Goal: Task Accomplishment & Management: Use online tool/utility

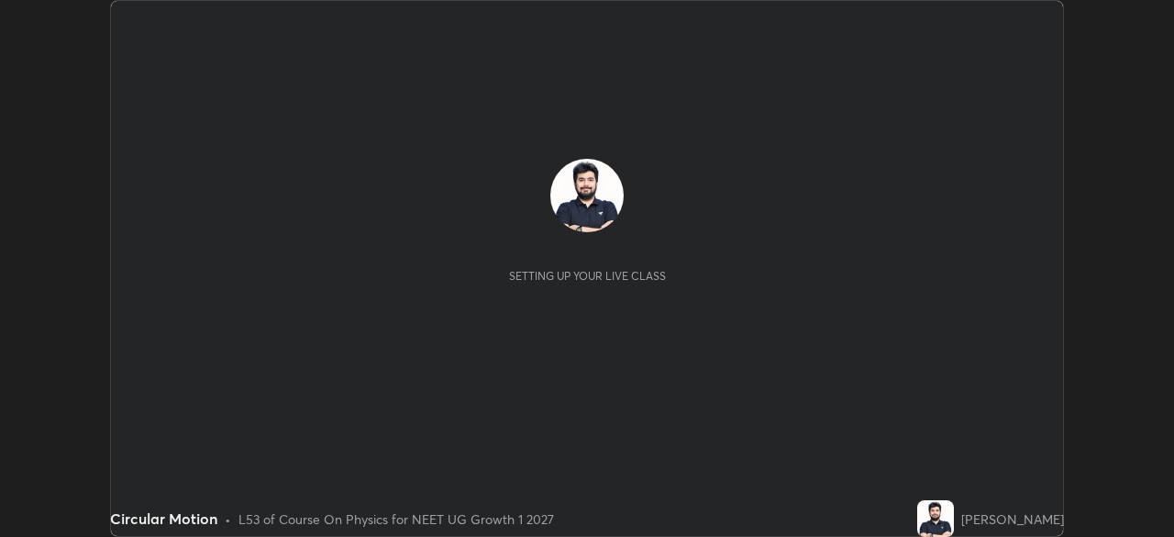
scroll to position [537, 1173]
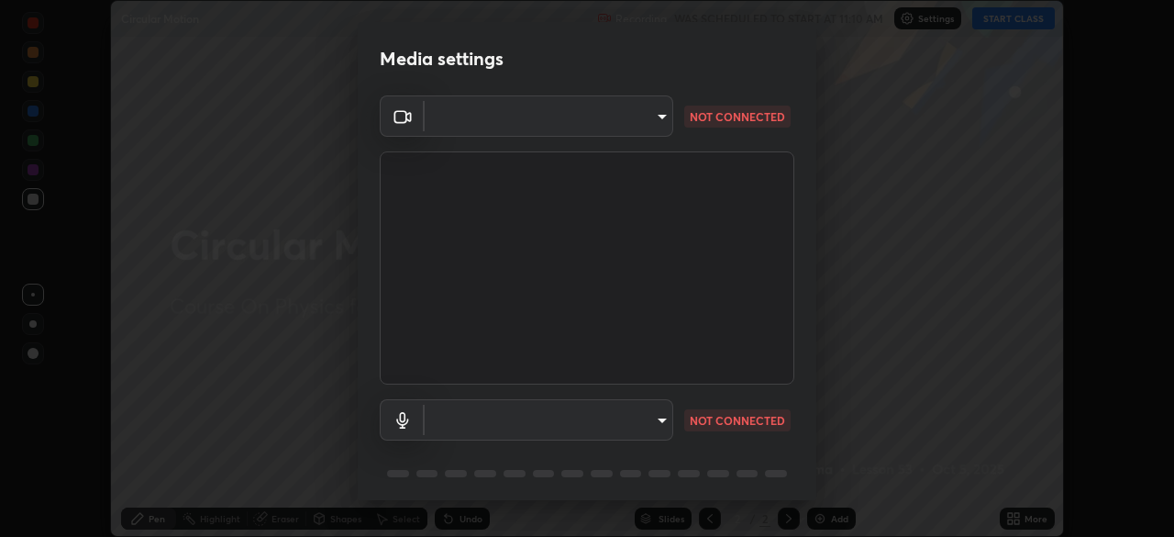
type input "71b0b5903dbe2f19866722545fb63627b4ea9dc08965a3ab927889d17f042457"
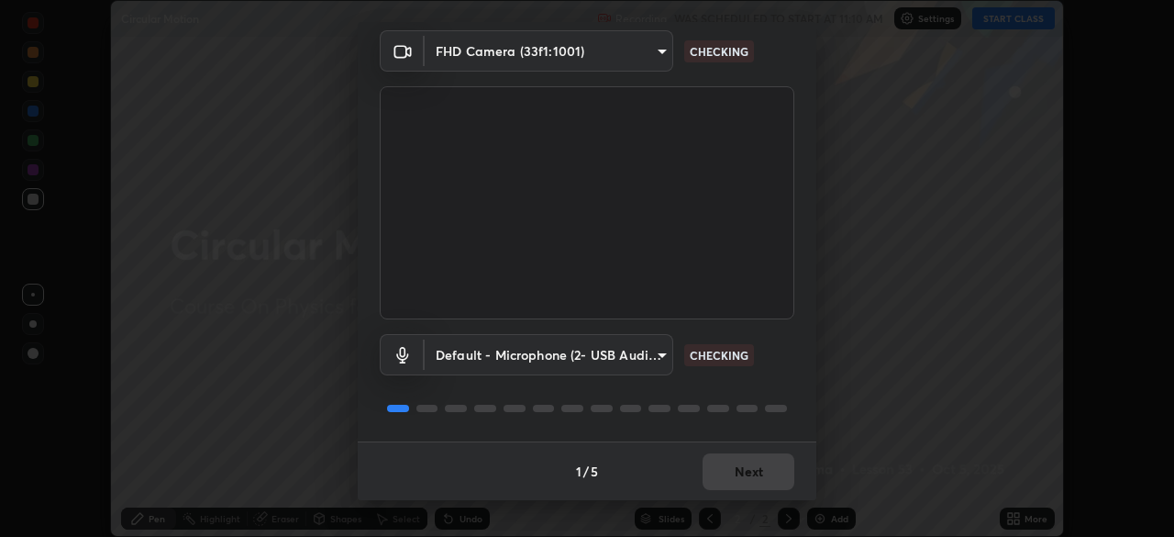
click at [639, 349] on body "Erase all Circular Motion Recording WAS SCHEDULED TO START AT 11:10 AM Settings…" at bounding box center [587, 268] width 1174 height 537
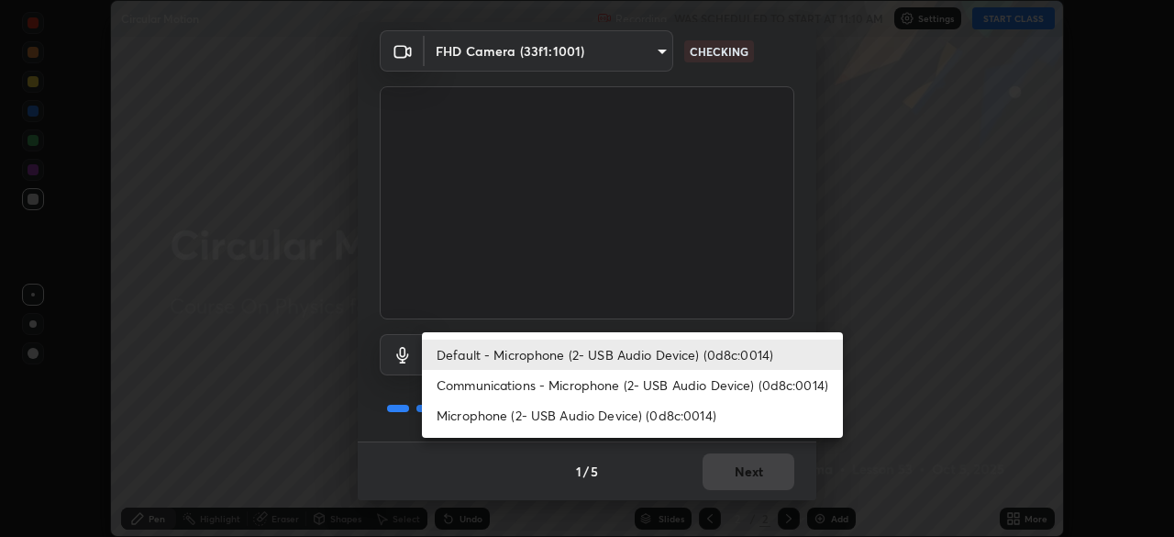
click at [644, 388] on li "Communications - Microphone (2- USB Audio Device) (0d8c:0014)" at bounding box center [632, 385] width 421 height 30
type input "communications"
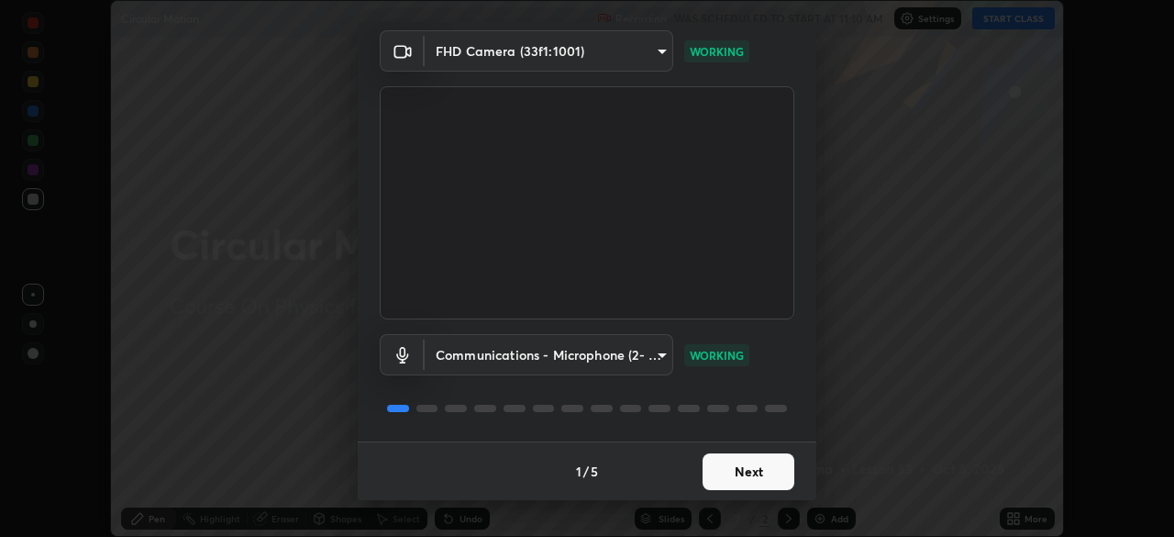
click at [752, 460] on button "Next" at bounding box center [749, 471] width 92 height 37
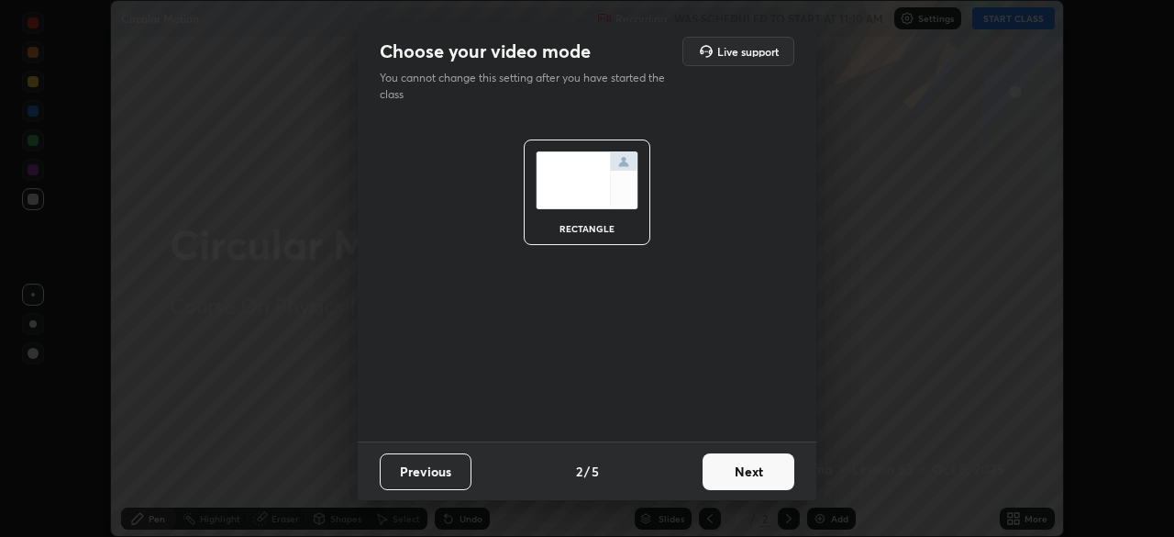
scroll to position [0, 0]
click at [752, 462] on button "Next" at bounding box center [749, 471] width 92 height 37
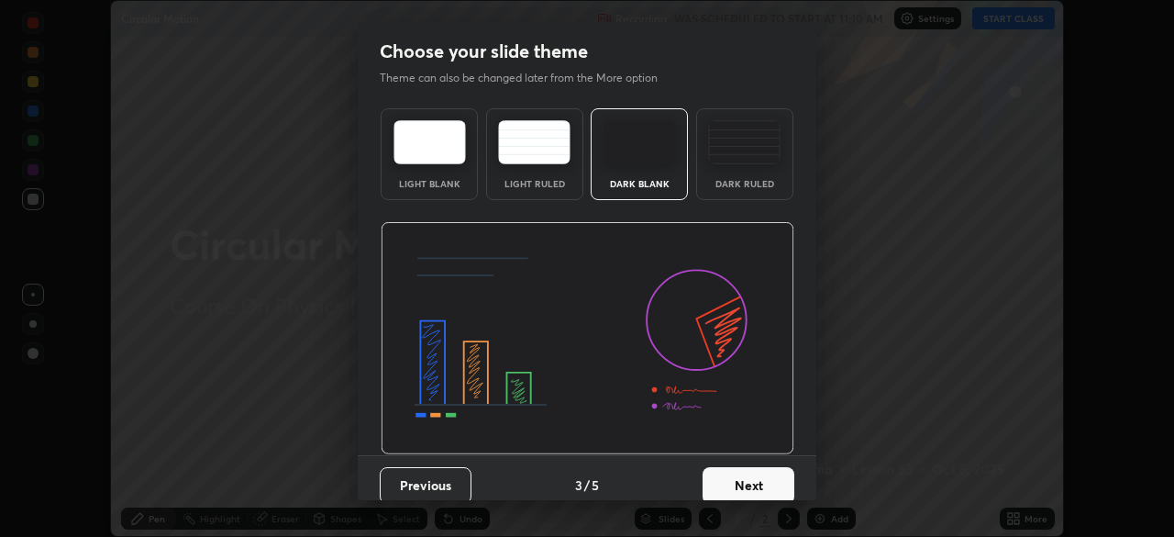
click at [755, 468] on button "Next" at bounding box center [749, 485] width 92 height 37
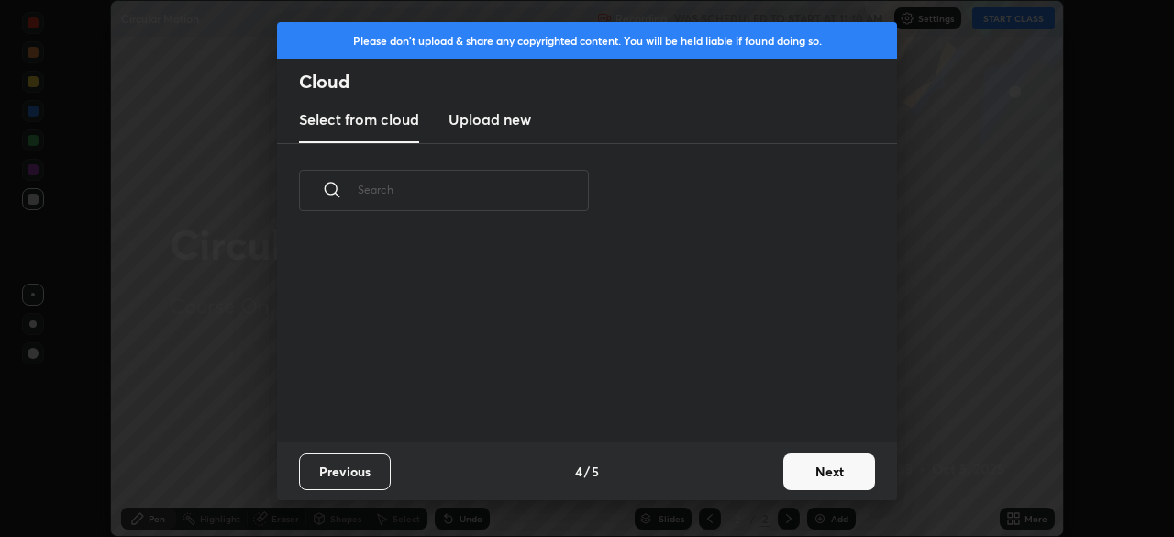
click at [755, 479] on div "Previous 4 / 5 Next" at bounding box center [587, 470] width 620 height 59
click at [794, 474] on button "Next" at bounding box center [829, 471] width 92 height 37
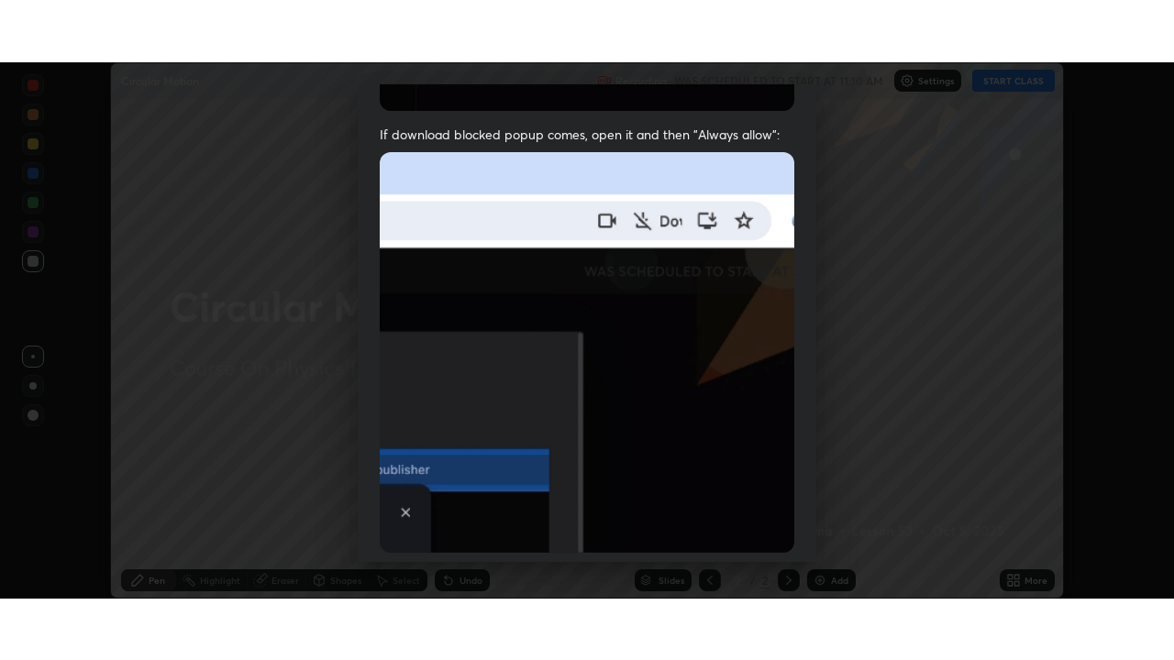
scroll to position [439, 0]
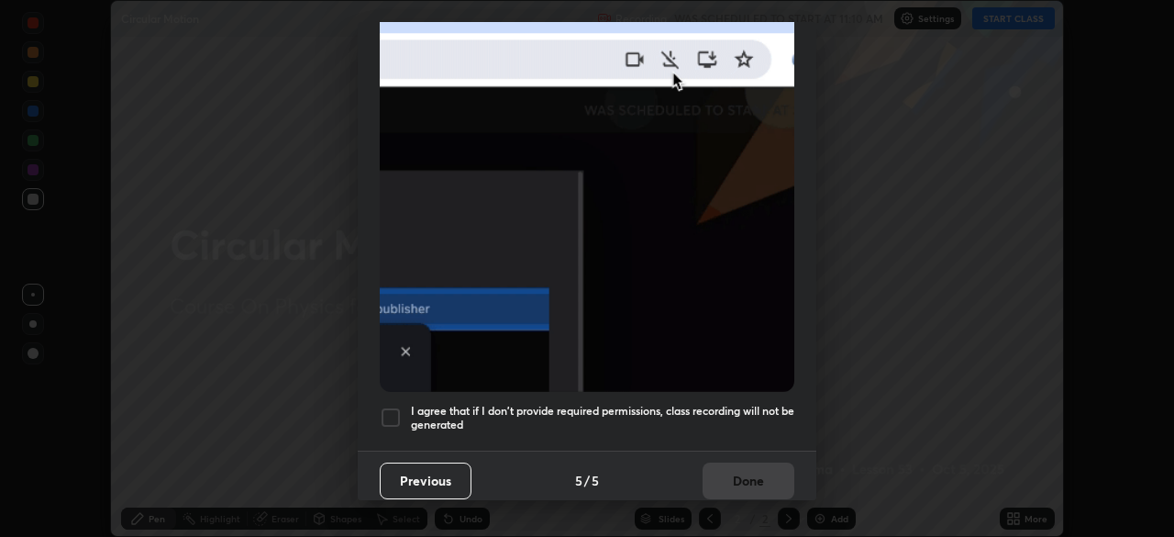
click at [392, 409] on div at bounding box center [391, 417] width 22 height 22
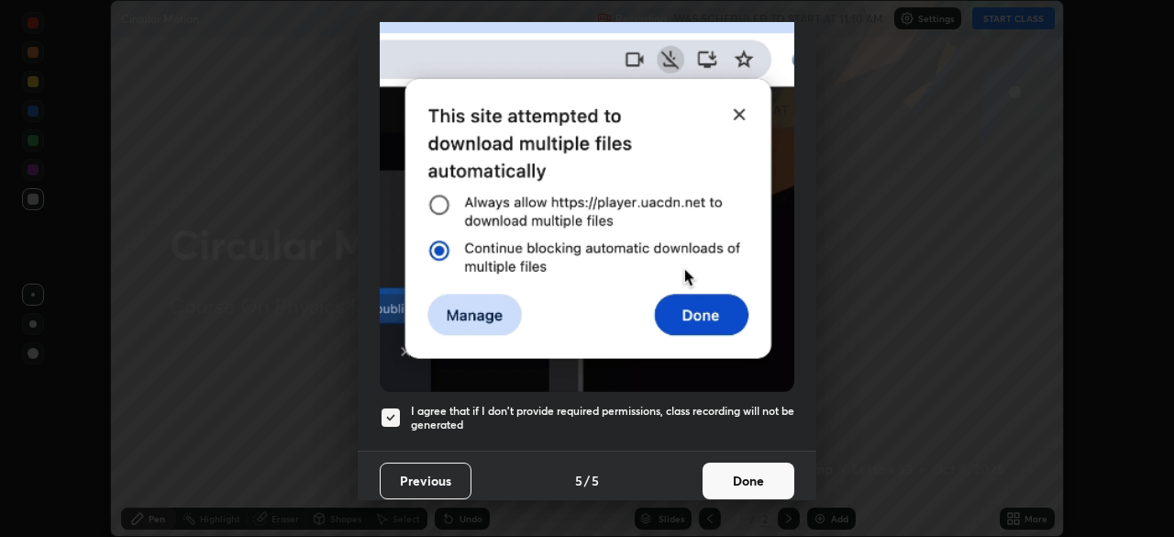
click at [759, 478] on button "Done" at bounding box center [749, 480] width 92 height 37
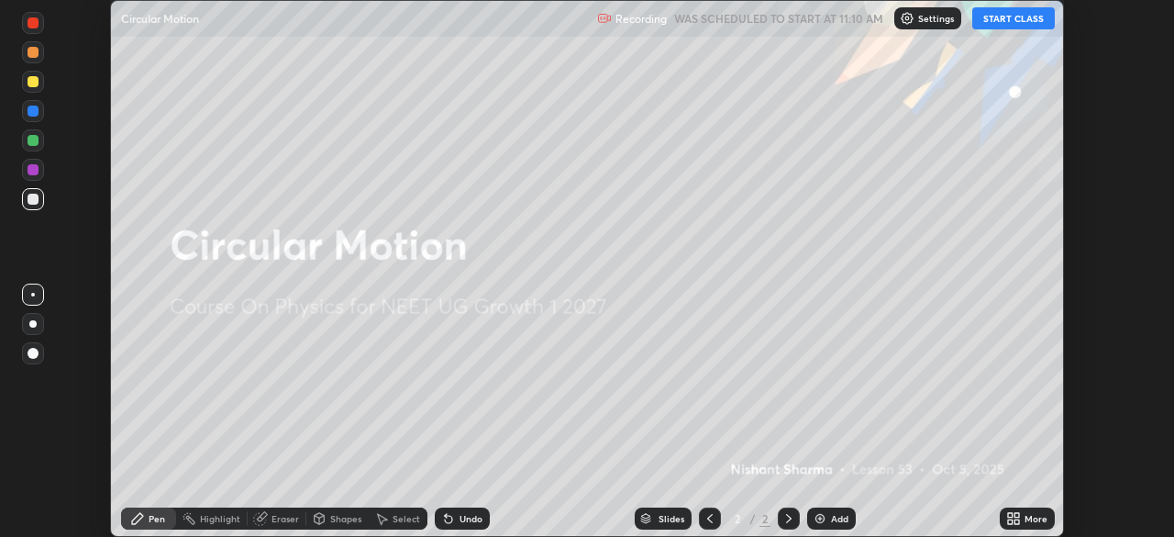
click at [1013, 18] on button "START CLASS" at bounding box center [1013, 18] width 83 height 22
click at [1033, 516] on div "More" at bounding box center [1036, 518] width 23 height 9
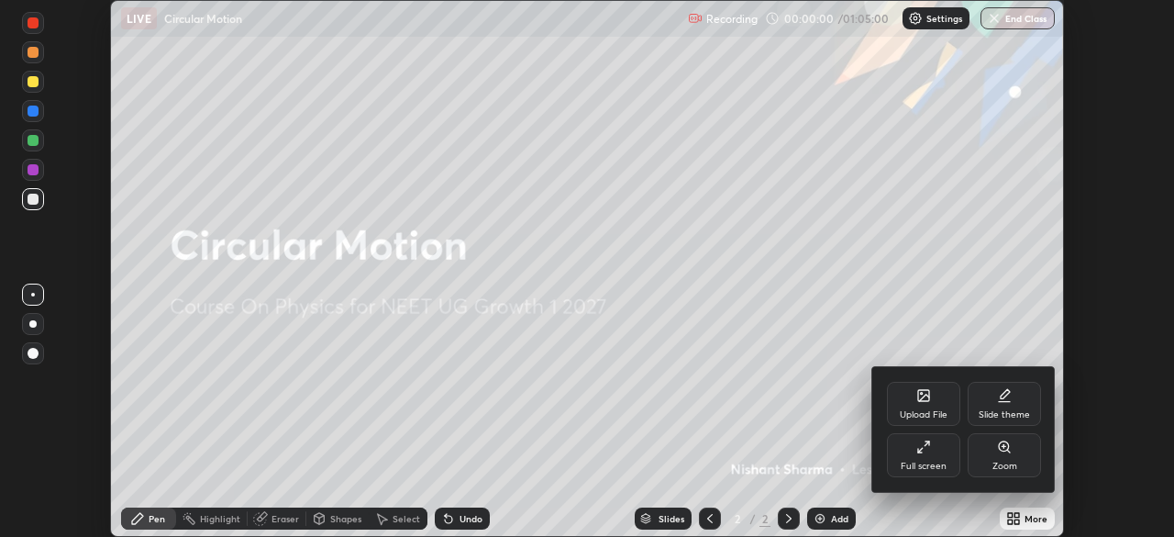
click at [935, 458] on div "Full screen" at bounding box center [923, 455] width 73 height 44
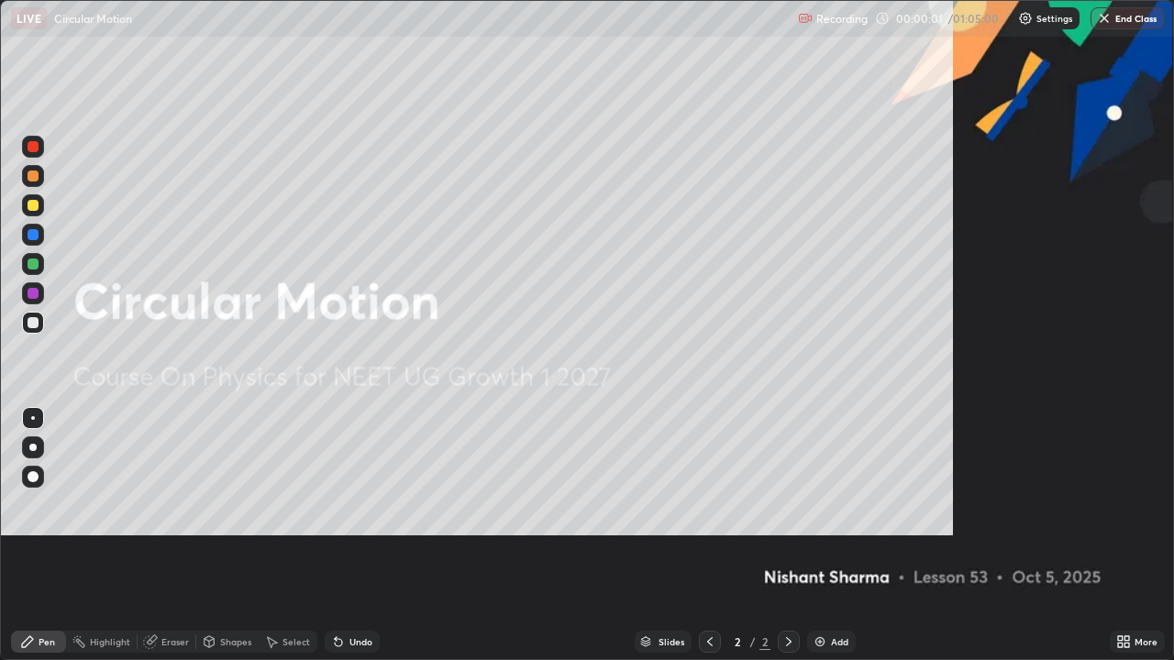
scroll to position [660, 1174]
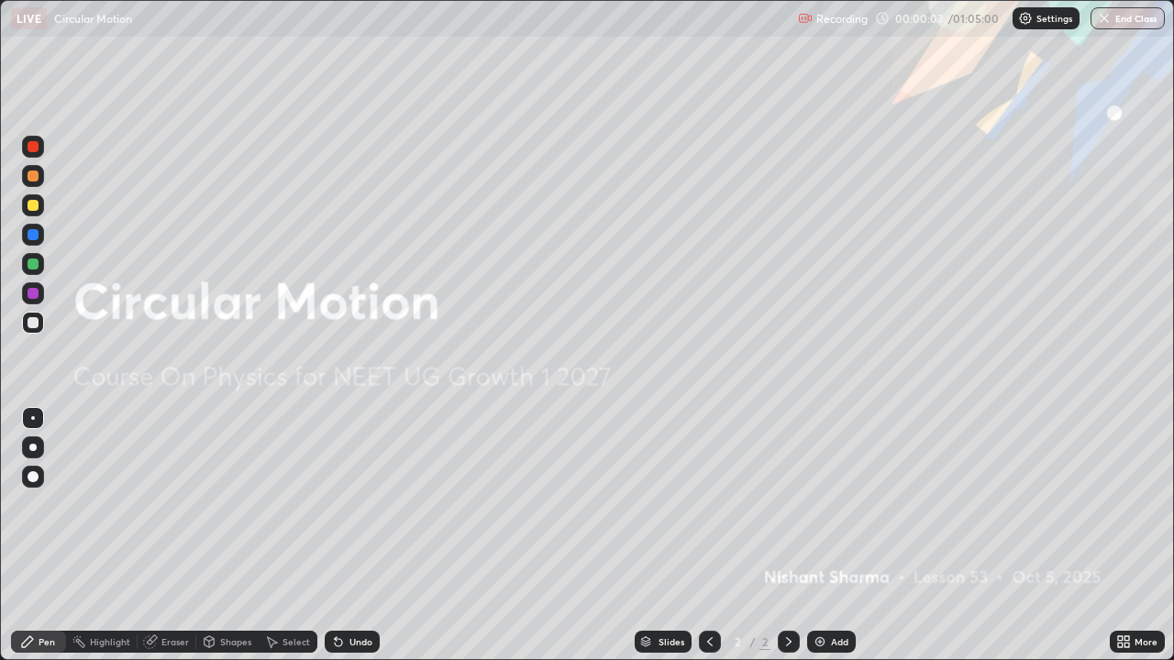
click at [835, 536] on div "Add" at bounding box center [839, 641] width 17 height 9
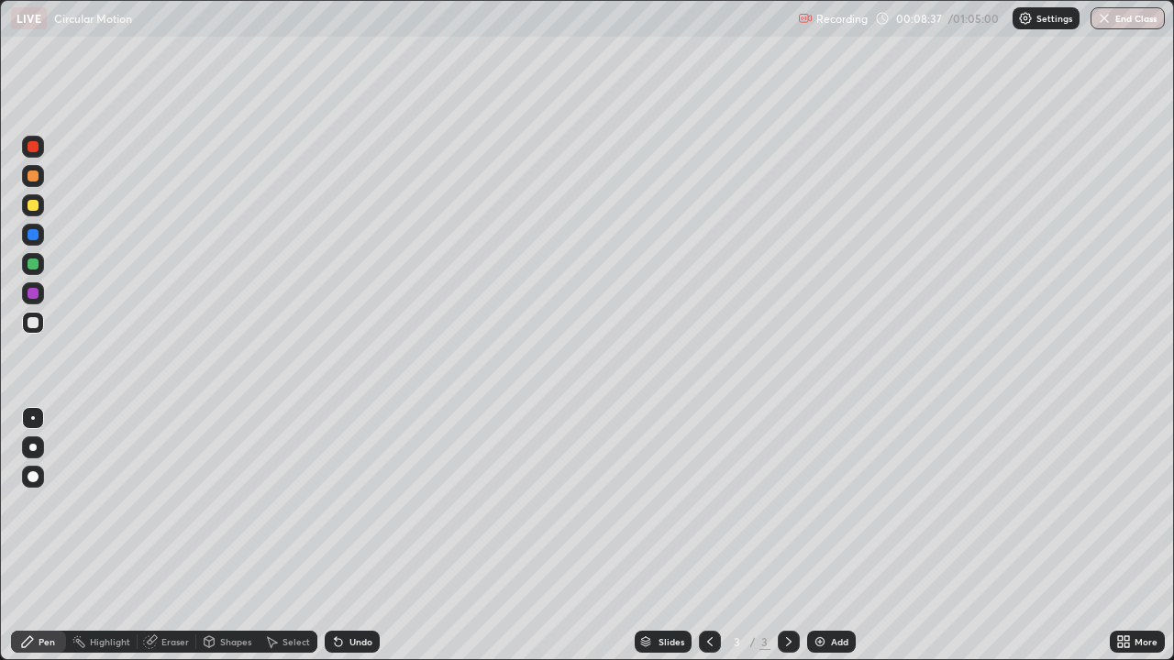
click at [358, 536] on div "Undo" at bounding box center [360, 641] width 23 height 9
click at [828, 536] on div "Add" at bounding box center [831, 642] width 49 height 22
click at [708, 536] on icon at bounding box center [710, 642] width 15 height 15
click at [787, 536] on icon at bounding box center [788, 642] width 15 height 15
click at [837, 536] on div "Add" at bounding box center [839, 641] width 17 height 9
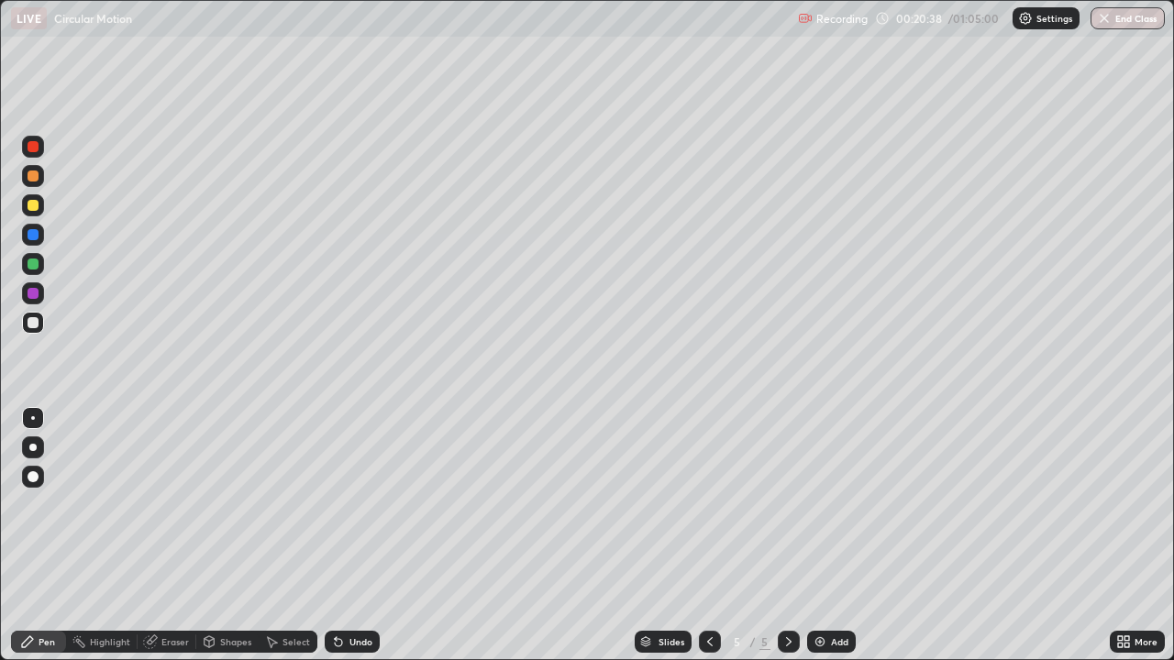
click at [367, 536] on div "Undo" at bounding box center [352, 642] width 55 height 22
click at [854, 536] on div "Slides 5 / 5 Add" at bounding box center [745, 642] width 730 height 37
click at [350, 536] on div "Undo" at bounding box center [360, 641] width 23 height 9
click at [831, 536] on div "Add" at bounding box center [839, 641] width 17 height 9
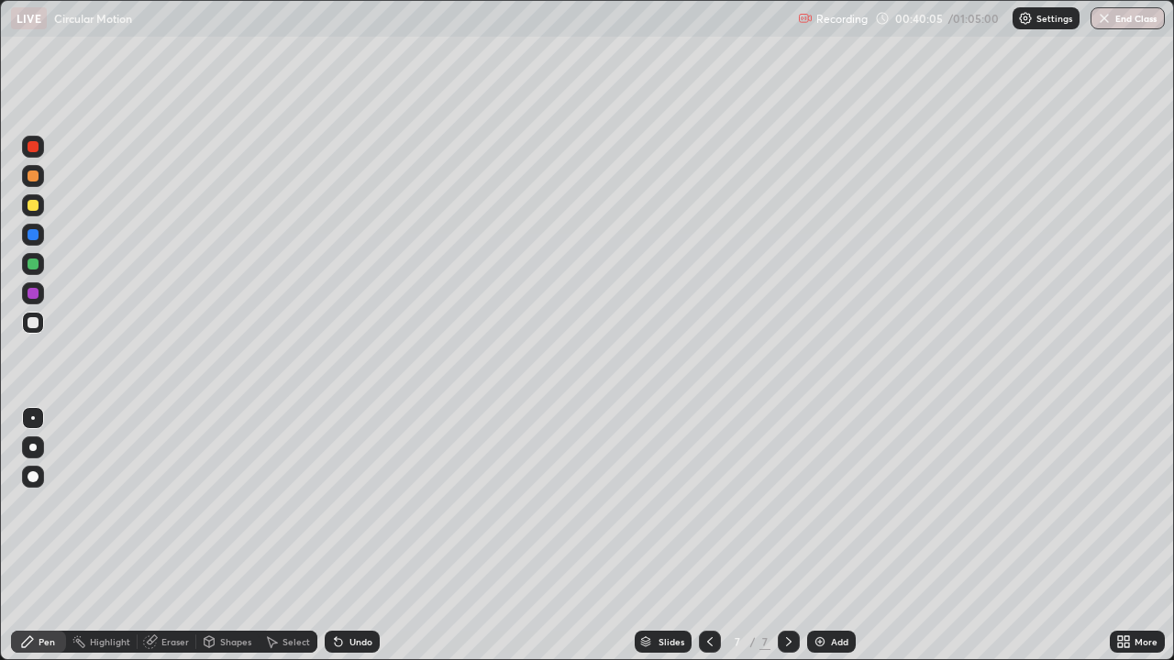
click at [710, 536] on icon at bounding box center [710, 642] width 15 height 15
click at [31, 536] on div at bounding box center [32, 514] width 29 height 220
